Goal: Consume media (video, audio): Consume media (video, audio)

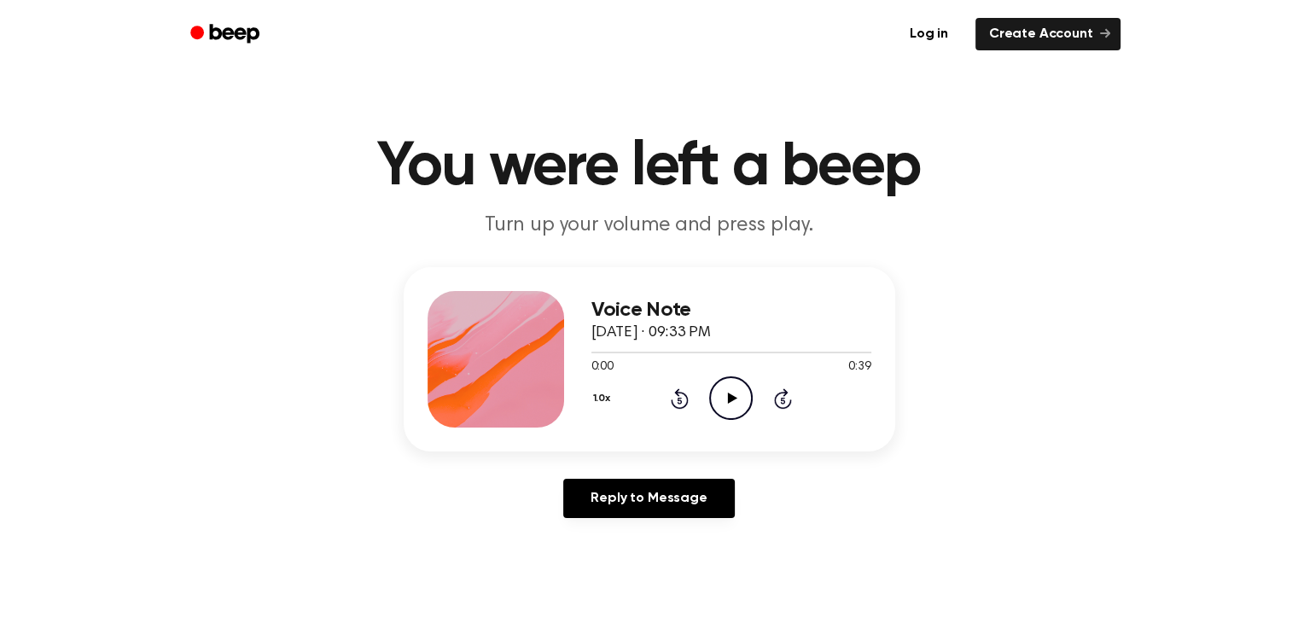
click at [734, 397] on icon at bounding box center [732, 398] width 9 height 11
click at [423, 198] on h1 "You were left a beep" at bounding box center [650, 167] width 874 height 61
click at [1111, 108] on main "You were left a beep Turn up your volume and press play. Voice Note [DATE] · 09…" at bounding box center [649, 526] width 1298 height 1052
